Goal: Check status: Check status

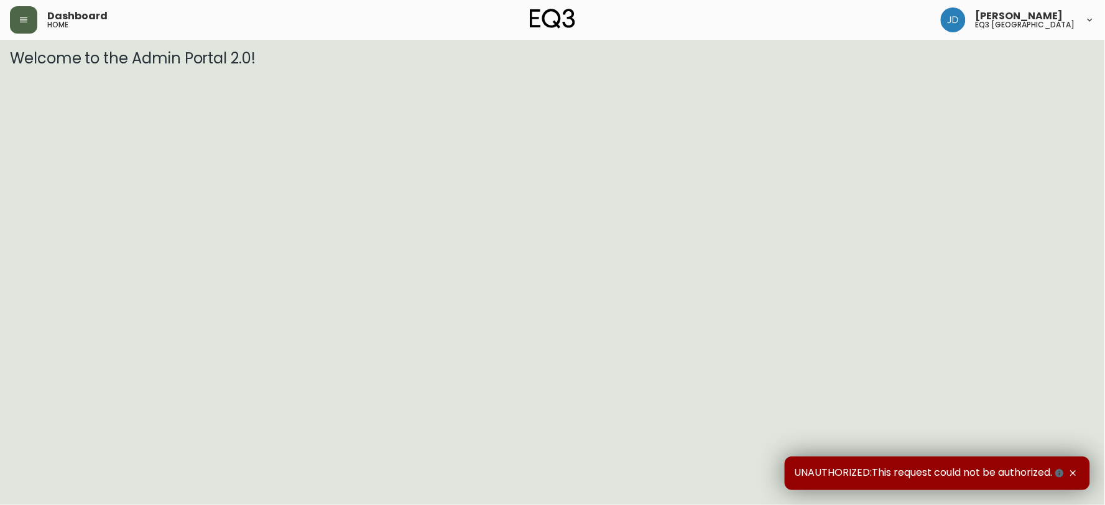
click at [29, 14] on button "button" at bounding box center [23, 19] width 27 height 27
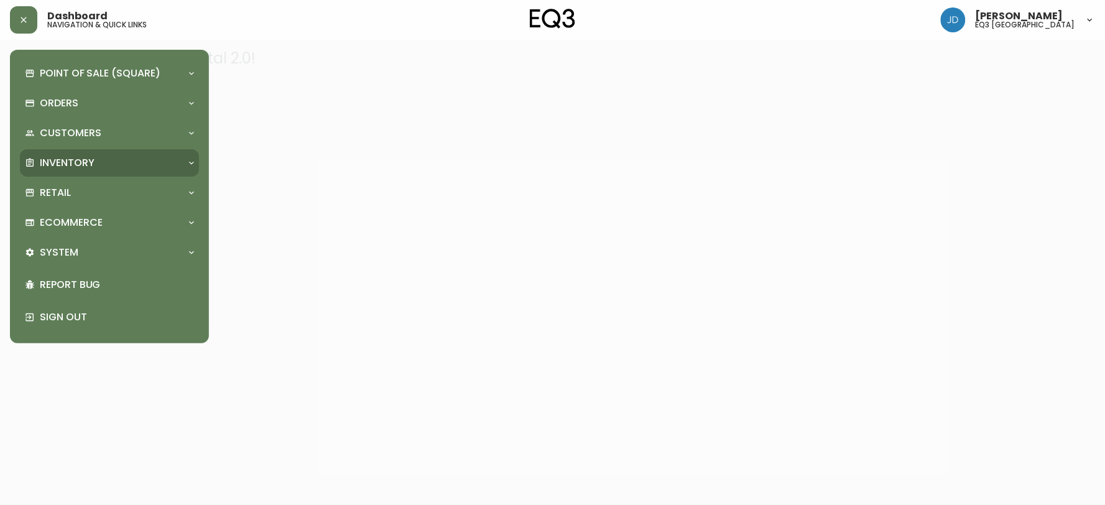
click at [98, 162] on div "Inventory" at bounding box center [103, 163] width 157 height 14
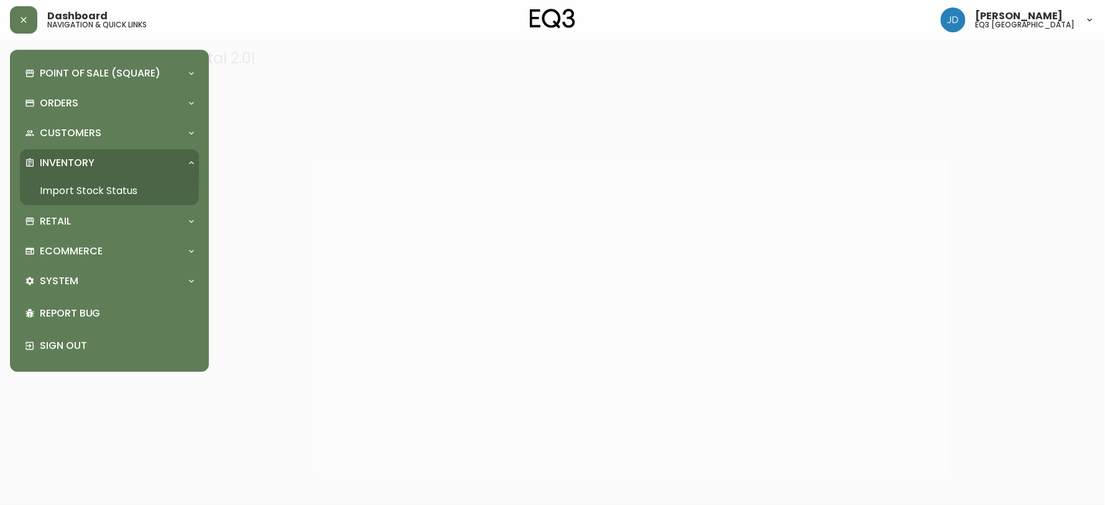
click at [129, 188] on link "Import Stock Status" at bounding box center [109, 191] width 179 height 29
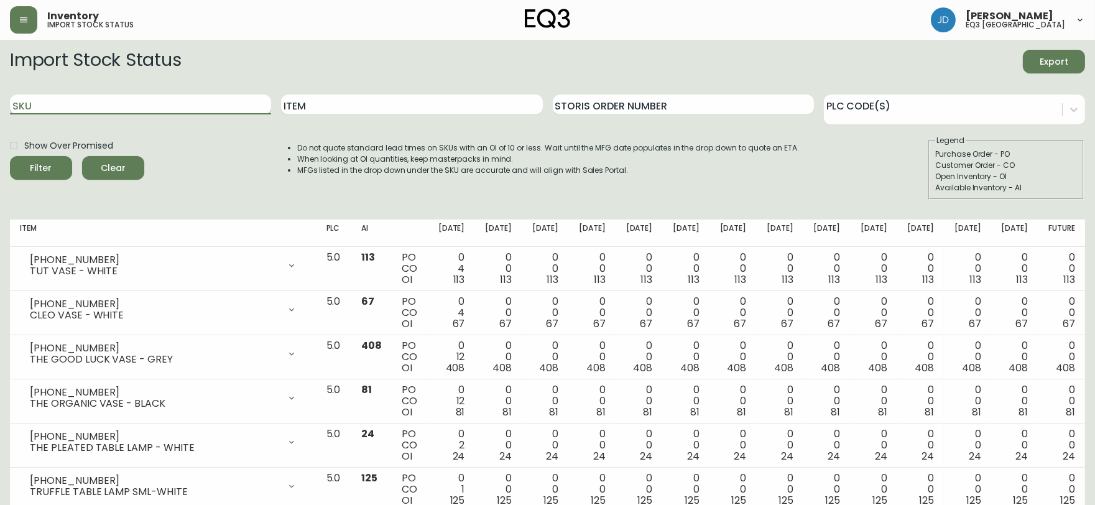
click at [145, 106] on input "SKU" at bounding box center [140, 105] width 261 height 20
click at [10, 156] on button "Filter" at bounding box center [41, 168] width 62 height 24
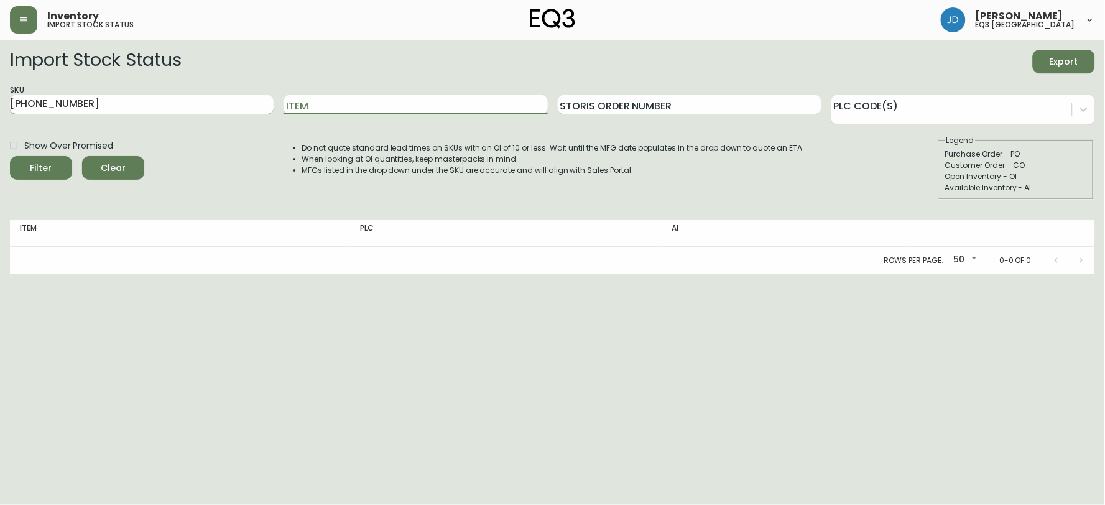
click at [45, 101] on input "[PHONE_NUMBER]" at bounding box center [142, 105] width 264 height 20
click at [10, 156] on button "Filter" at bounding box center [41, 168] width 62 height 24
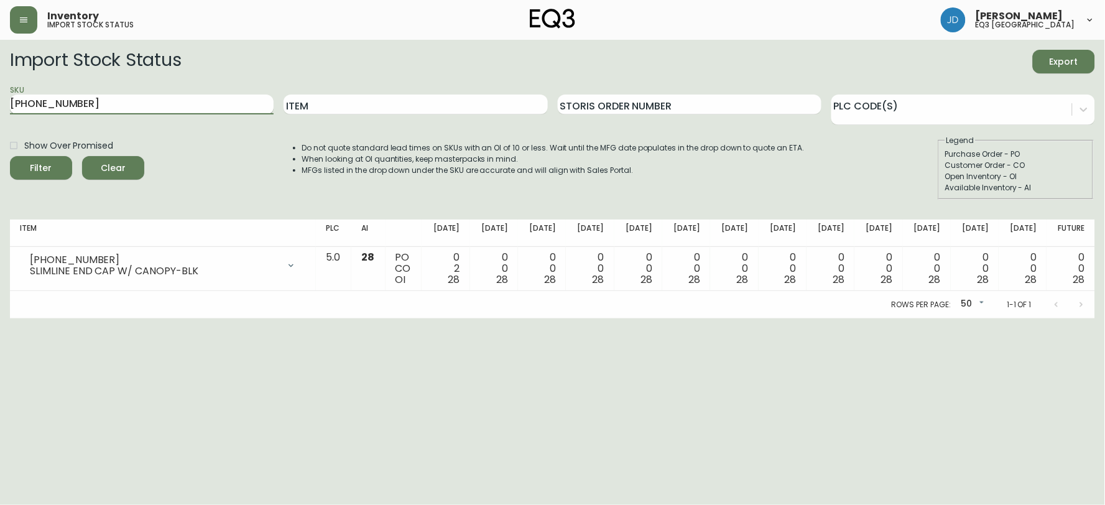
click at [10, 156] on button "Filter" at bounding box center [41, 168] width 62 height 24
type input "[PHONE_NUMBER]"
click at [10, 156] on button "Filter" at bounding box center [41, 168] width 62 height 24
